Goal: Obtain resource: Download file/media

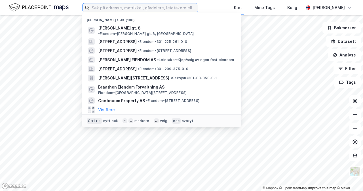
click at [188, 9] on input at bounding box center [143, 7] width 109 height 9
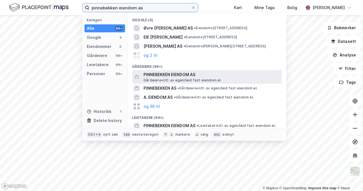
type input "pinnebekken eiendom as"
click at [210, 74] on span "PINNEBEKKEN EIENDOM AS" at bounding box center [212, 74] width 136 height 7
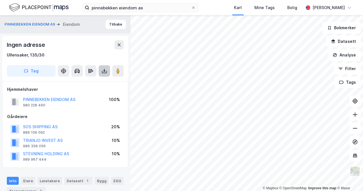
click at [104, 71] on icon at bounding box center [104, 70] width 2 height 1
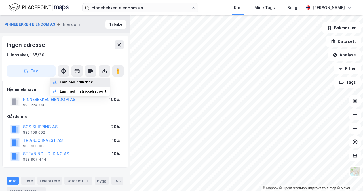
click at [79, 83] on div "Last ned grunnbok" at bounding box center [76, 82] width 33 height 5
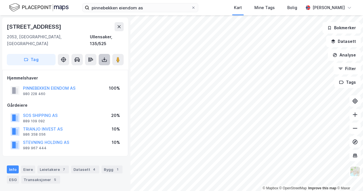
click at [106, 57] on button at bounding box center [104, 59] width 11 height 11
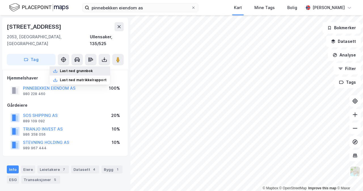
click at [101, 67] on div "Last ned grunnbok" at bounding box center [80, 70] width 60 height 9
click at [76, 92] on div "Hjemmelshaver PINNEBEKKEN EIENDOM AS 980 228 460 100% Gårdeiere SOS SHIPPING AS…" at bounding box center [65, 113] width 116 height 77
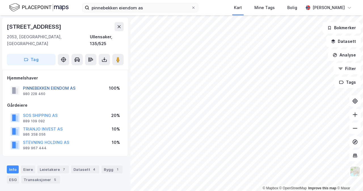
click at [0, 0] on button "PINNEBEKKEN EIENDOM AS" at bounding box center [0, 0] width 0 height 0
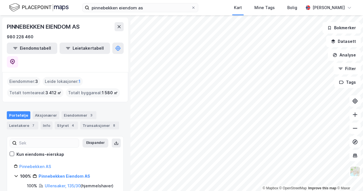
scroll to position [37, 0]
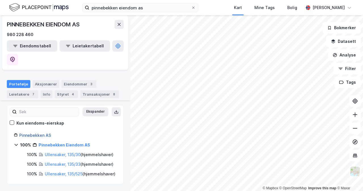
click at [24, 133] on link "Pinnebekken AS" at bounding box center [35, 135] width 32 height 5
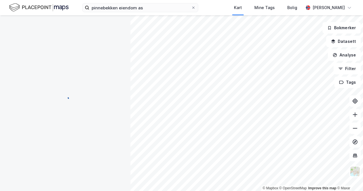
scroll to position [0, 0]
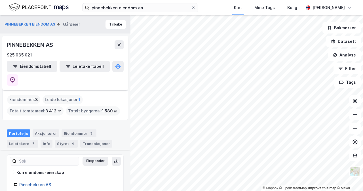
scroll to position [56, 0]
